Goal: Find specific page/section: Find specific page/section

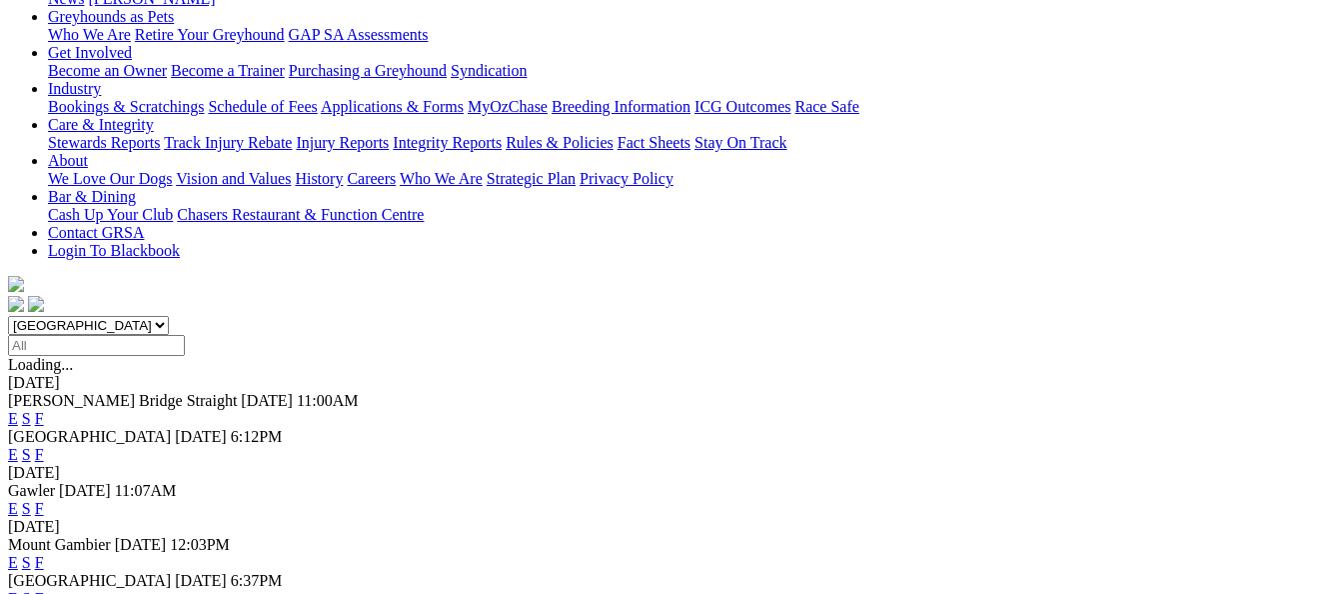
scroll to position [400, 0]
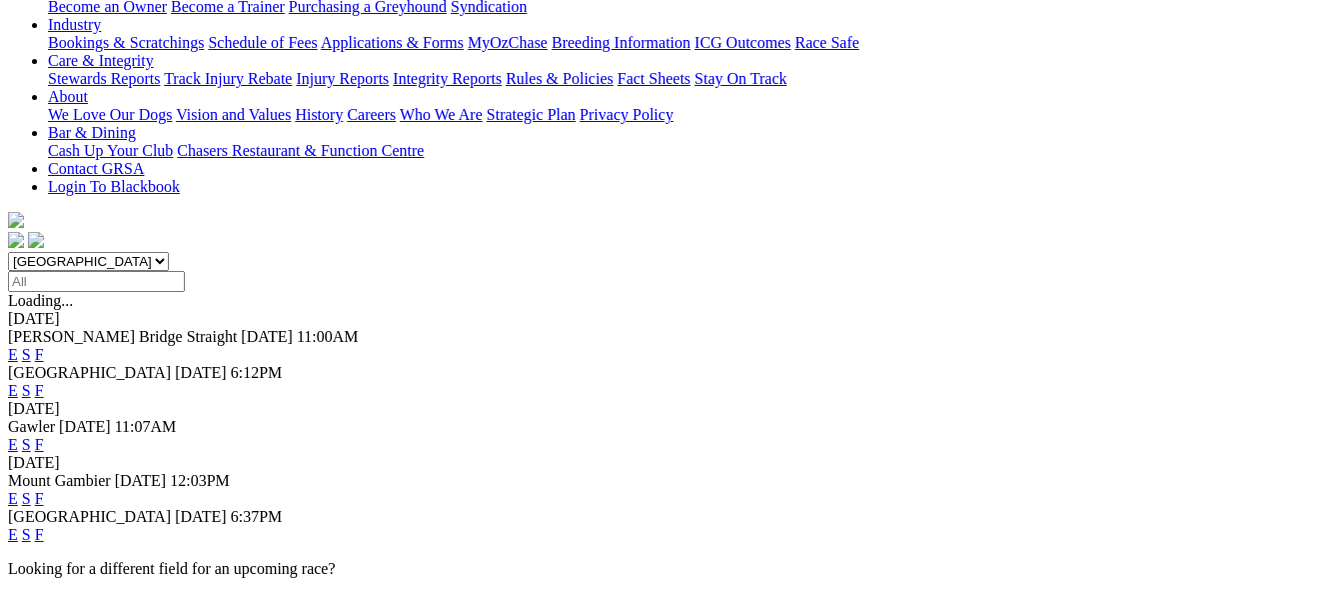
click at [44, 526] on link "F" at bounding box center [39, 534] width 9 height 17
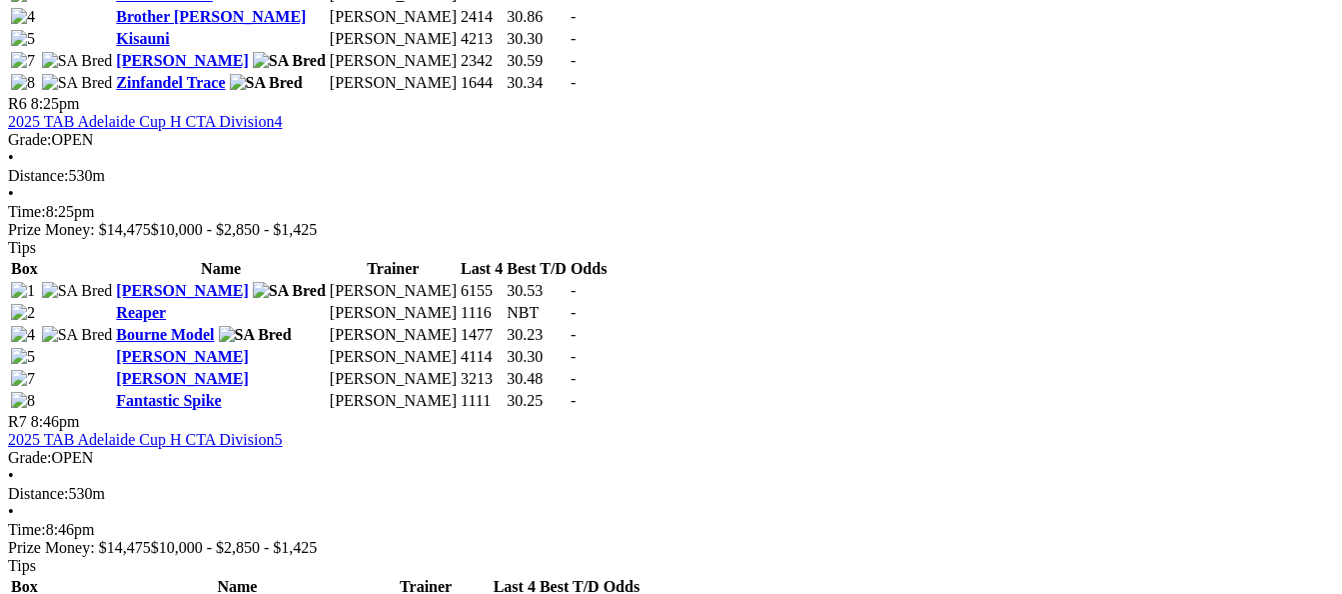
scroll to position [2699, 0]
